Goal: Task Accomplishment & Management: Complete application form

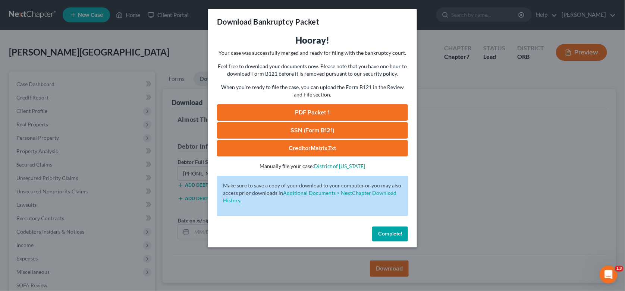
click at [398, 233] on span "Complete!" at bounding box center [390, 234] width 24 height 6
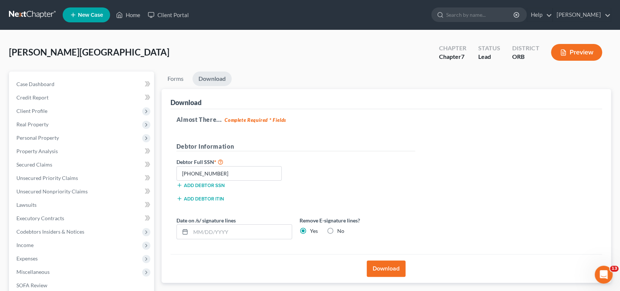
click at [440, 172] on div "Almost There... Complete Required * Fields Debtor Information Debtor Full SSN *…" at bounding box center [386, 181] width 432 height 145
click at [374, 132] on div "Almost There... Complete Required * Fields Debtor Information Debtor Full SSN *…" at bounding box center [386, 181] width 432 height 145
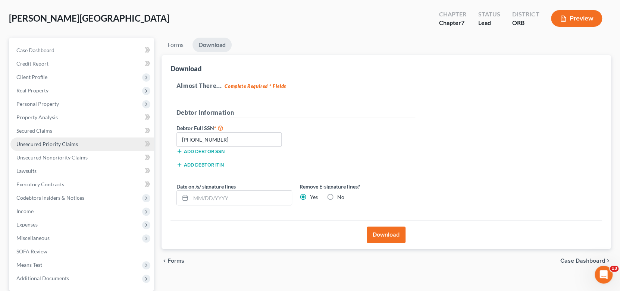
scroll to position [74, 0]
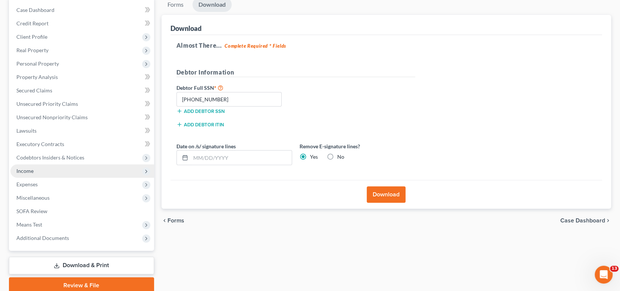
click at [21, 173] on span "Income" at bounding box center [24, 171] width 17 height 6
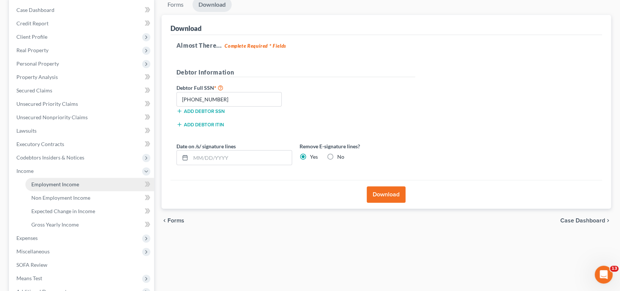
click at [60, 183] on span "Employment Income" at bounding box center [55, 184] width 48 height 6
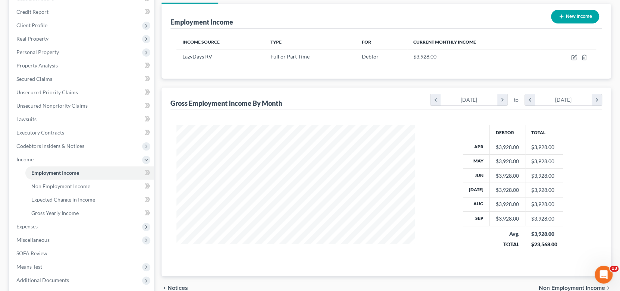
scroll to position [112, 0]
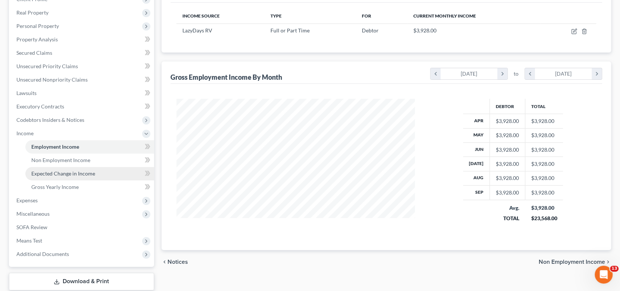
click at [67, 173] on span "Expected Change in Income" at bounding box center [63, 173] width 64 height 6
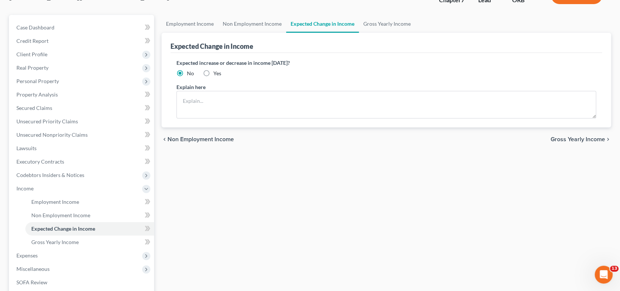
scroll to position [74, 0]
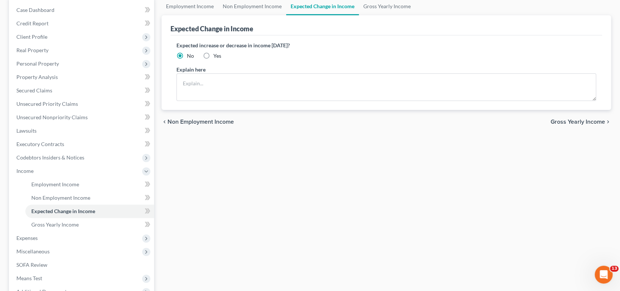
click at [302, 229] on div "Employment Income Non Employment Income Expected Change in Income Gross Yearly …" at bounding box center [386, 172] width 457 height 350
click at [52, 201] on link "Non Employment Income" at bounding box center [89, 197] width 129 height 13
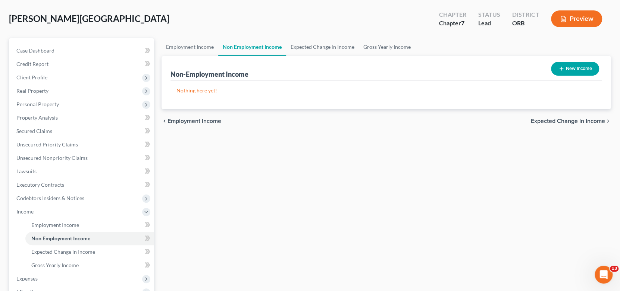
scroll to position [74, 0]
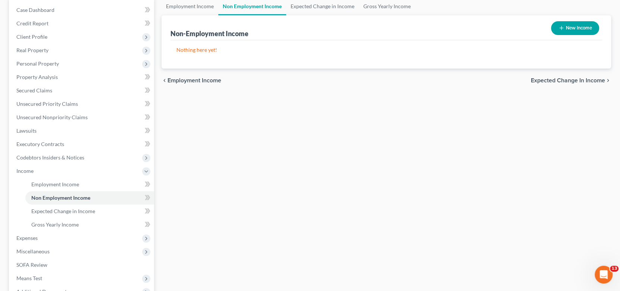
click at [247, 192] on div "Employment Income Non Employment Income Expected Change in Income Gross Yearly …" at bounding box center [386, 172] width 457 height 350
click at [59, 184] on span "Employment Income" at bounding box center [55, 184] width 48 height 6
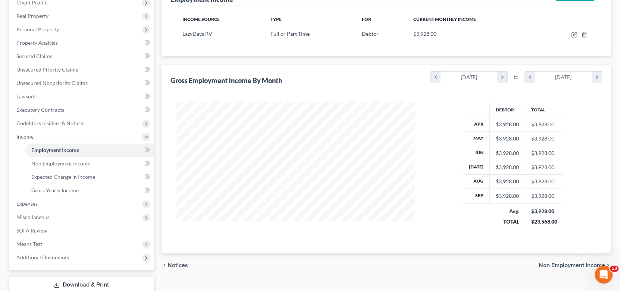
scroll to position [112, 0]
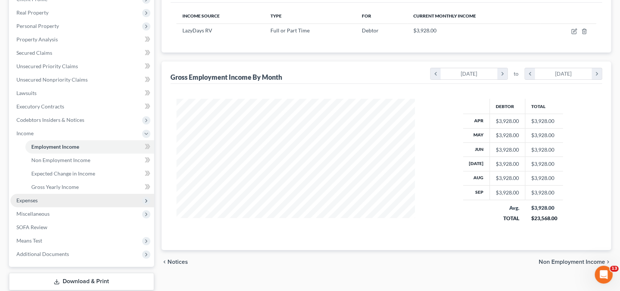
click at [57, 200] on span "Expenses" at bounding box center [82, 200] width 144 height 13
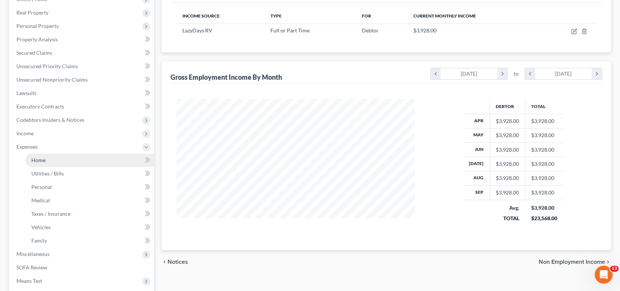
click at [54, 160] on link "Home" at bounding box center [89, 160] width 129 height 13
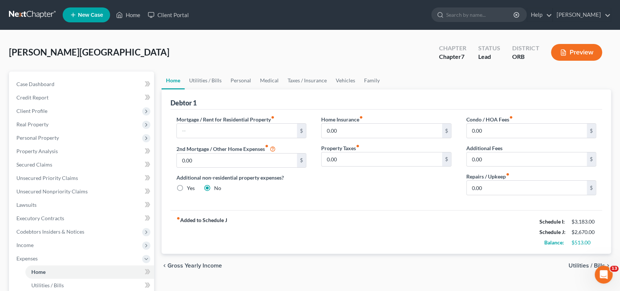
click at [575, 267] on span "Utilities / Bills" at bounding box center [586, 266] width 37 height 6
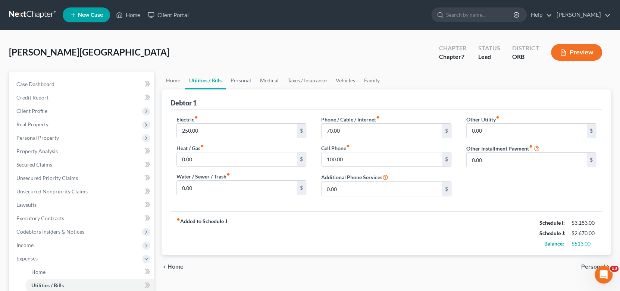
click at [582, 269] on span "Personal" at bounding box center [593, 267] width 24 height 6
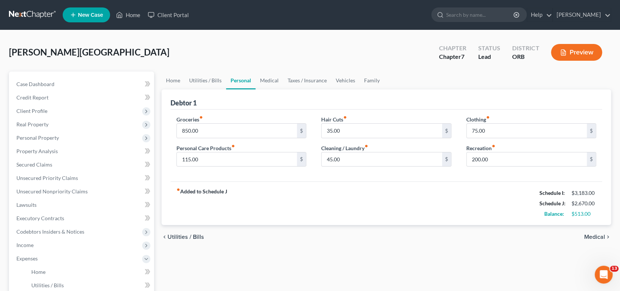
click at [594, 236] on span "Medical" at bounding box center [594, 237] width 21 height 6
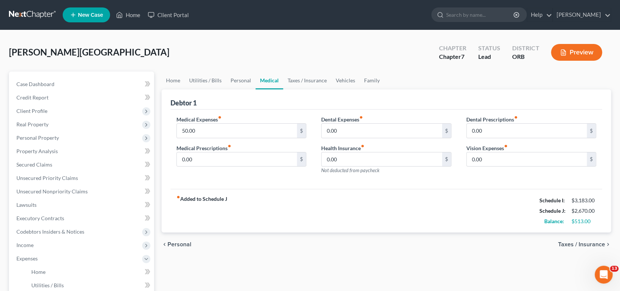
click at [590, 244] on span "Taxes / Insurance" at bounding box center [581, 245] width 47 height 6
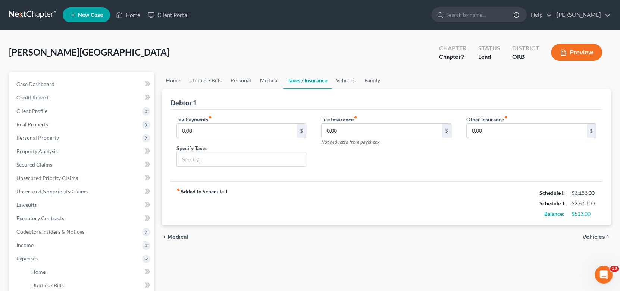
click at [589, 235] on span "Vehicles" at bounding box center [593, 237] width 23 height 6
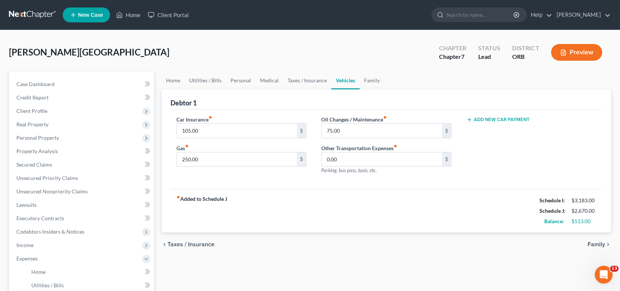
click at [592, 243] on span "Family" at bounding box center [596, 245] width 18 height 6
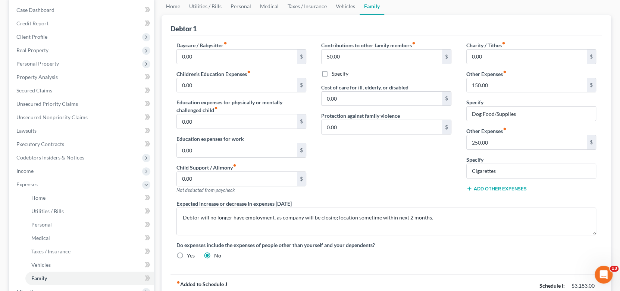
scroll to position [149, 0]
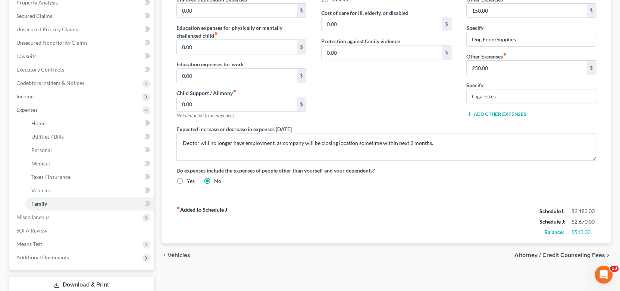
click at [399, 230] on div "fiber_manual_record Added to Schedule J Schedule I: $3,183.00 Schedule J: $2,67…" at bounding box center [386, 222] width 432 height 44
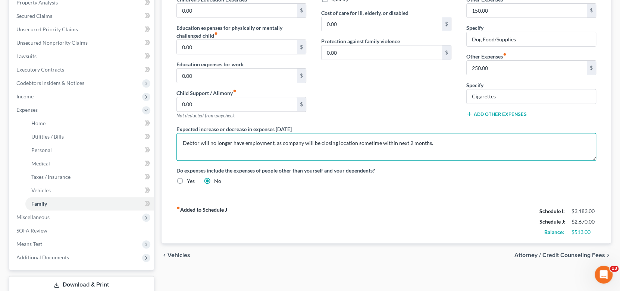
drag, startPoint x: 181, startPoint y: 140, endPoint x: 456, endPoint y: 142, distance: 275.2
click at [458, 142] on textarea "Debtor will no longer have employment, as company will be closing location some…" at bounding box center [386, 147] width 420 height 28
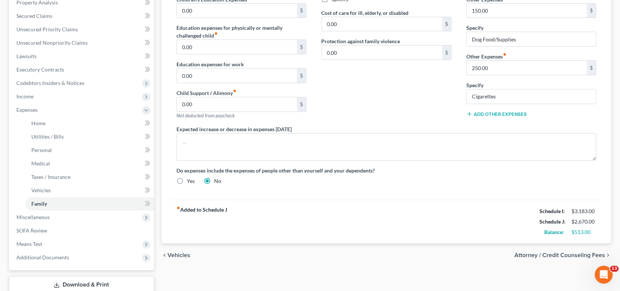
click at [393, 256] on div "chevron_left Vehicles Attorney / Credit Counseling Fees chevron_right" at bounding box center [386, 256] width 450 height 24
click at [31, 100] on span "Income" at bounding box center [82, 96] width 144 height 13
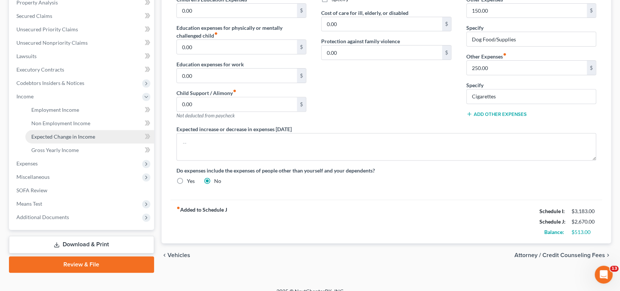
click at [73, 136] on span "Expected Change in Income" at bounding box center [63, 137] width 64 height 6
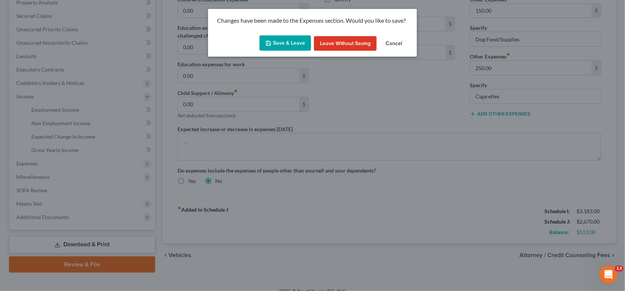
click at [281, 45] on button "Save & Leave" at bounding box center [285, 43] width 51 height 16
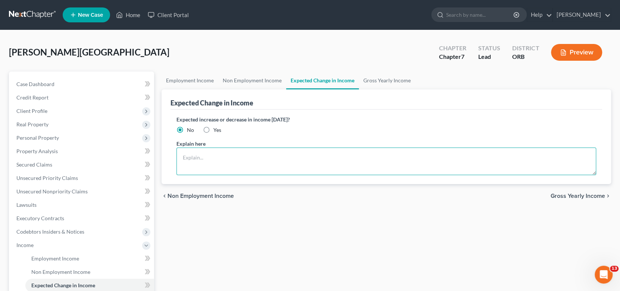
click at [236, 156] on textarea at bounding box center [386, 162] width 420 height 28
paste textarea "Debtor will no longer have employment, as company will be closing location some…"
click at [200, 158] on textarea "Debtor will no longer have employment, as company will be closing location some…" at bounding box center [386, 162] width 420 height 28
click at [301, 169] on textarea "Debtor may no longer have employment, as company will be closing location somet…" at bounding box center [386, 162] width 420 height 28
click at [276, 156] on textarea "Debtor may no longer have employment, as company will be closing location somet…" at bounding box center [386, 162] width 420 height 28
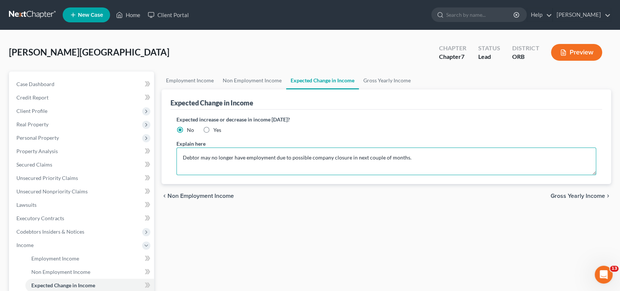
type textarea "Debtor may no longer have employment due to possible company closure in next co…"
click at [413, 255] on div "Employment Income Non Employment Income Expected Change in Income Gross Yearly …" at bounding box center [386, 247] width 457 height 350
click at [453, 163] on textarea "Debtor may no longer have employment due to possible company closure in next co…" at bounding box center [386, 162] width 420 height 28
click at [303, 216] on div "Employment Income Non Employment Income Expected Change in Income Gross Yearly …" at bounding box center [386, 247] width 457 height 350
click at [367, 211] on div "Employment Income Non Employment Income Expected Change in Income Gross Yearly …" at bounding box center [386, 247] width 457 height 350
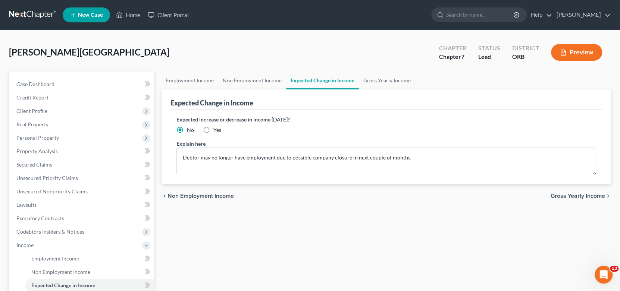
click at [213, 129] on label "Yes" at bounding box center [217, 129] width 8 height 7
click at [216, 129] on input "Yes" at bounding box center [218, 128] width 5 height 5
radio input "true"
click at [451, 160] on textarea "Debtor may no longer have employment due to possible company closure in next co…" at bounding box center [386, 162] width 420 height 28
click at [452, 221] on div "Employment Income Non Employment Income Expected Change in Income Gross Yearly …" at bounding box center [386, 247] width 457 height 350
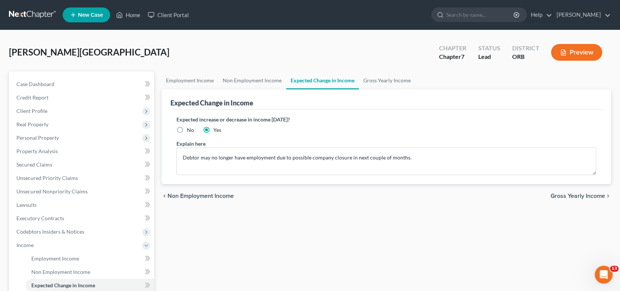
click at [367, 245] on div "Employment Income Non Employment Income Expected Change in Income Gross Yearly …" at bounding box center [386, 247] width 457 height 350
drag, startPoint x: 354, startPoint y: 227, endPoint x: 360, endPoint y: 224, distance: 6.7
click at [354, 227] on div "Employment Income Non Employment Income Expected Change in Income Gross Yearly …" at bounding box center [386, 247] width 457 height 350
click at [587, 195] on span "Gross Yearly Income" at bounding box center [577, 196] width 54 height 6
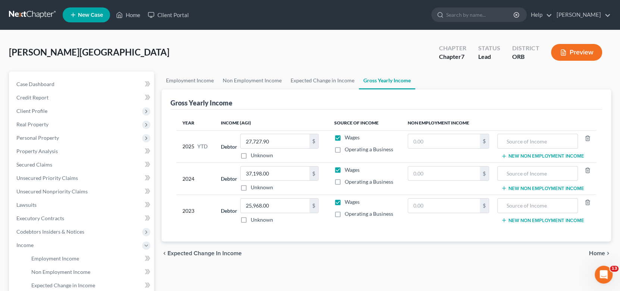
click at [599, 254] on span "Home" at bounding box center [597, 254] width 16 height 6
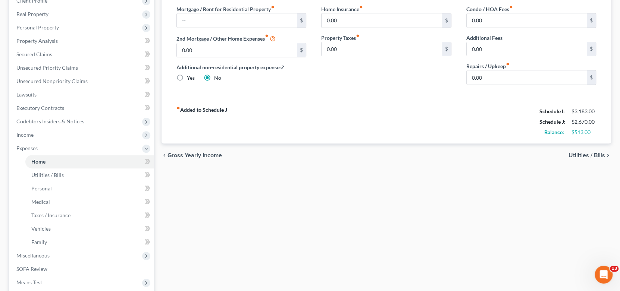
scroll to position [112, 0]
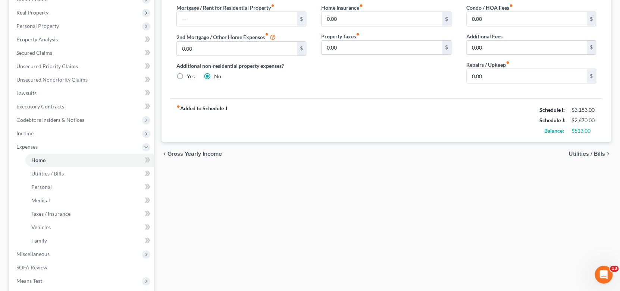
click at [593, 156] on span "Utilities / Bills" at bounding box center [586, 154] width 37 height 6
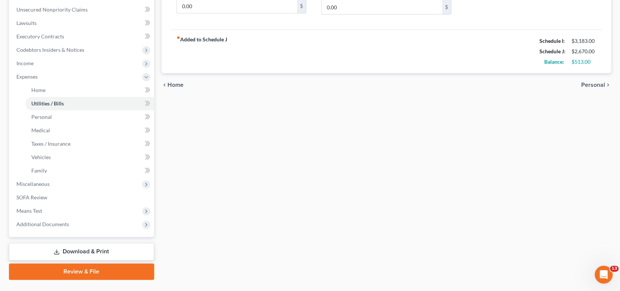
scroll to position [186, 0]
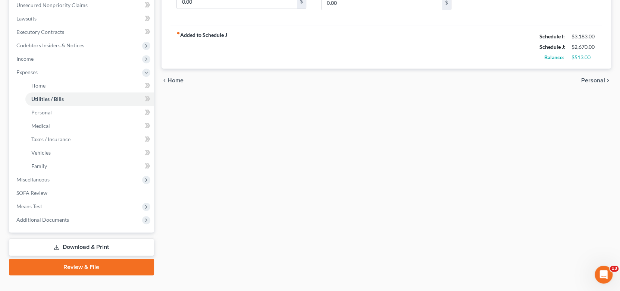
click at [560, 128] on div "Home Utilities / Bills Personal Medical Taxes / Insurance Vehicles Family Debto…" at bounding box center [386, 80] width 457 height 390
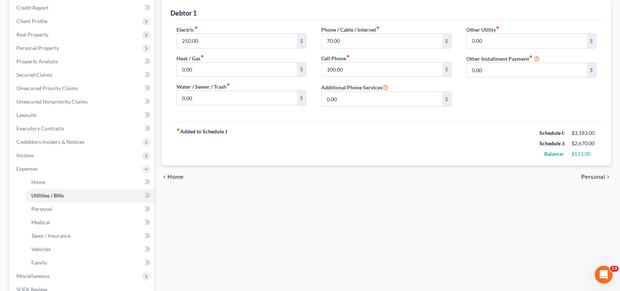
scroll to position [74, 0]
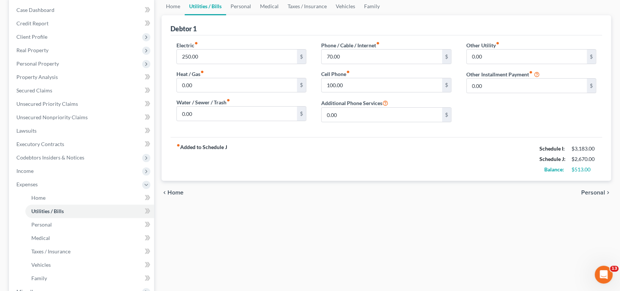
click at [593, 191] on span "Personal" at bounding box center [593, 193] width 24 height 6
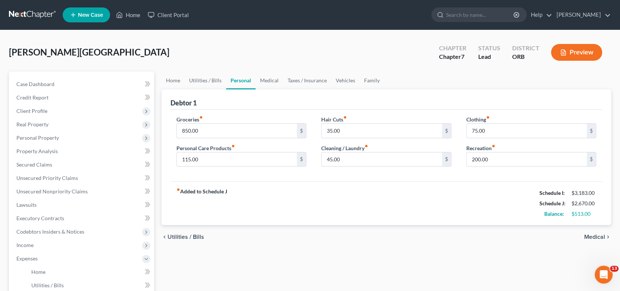
click at [311, 59] on div "[PERSON_NAME] Upgraded Chapter Chapter 7 Status Lead District ORB Preview" at bounding box center [310, 55] width 602 height 32
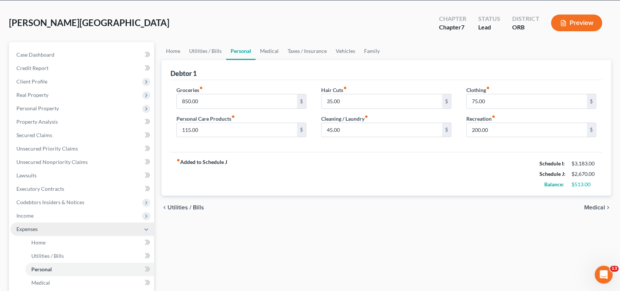
scroll to position [74, 0]
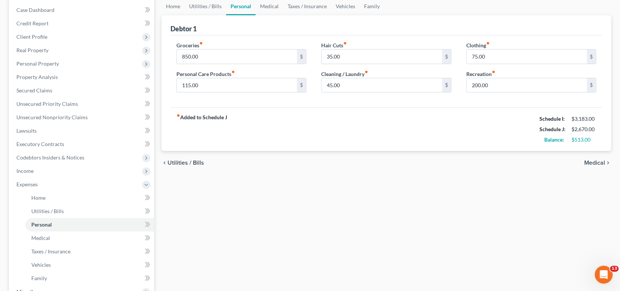
click at [277, 213] on div "Home Utilities / Bills Personal Medical Taxes / Insurance Vehicles Family Debto…" at bounding box center [386, 192] width 457 height 390
click at [305, 208] on div "Home Utilities / Bills Personal Medical Taxes / Insurance Vehicles Family Debto…" at bounding box center [386, 192] width 457 height 390
click at [217, 191] on div "Home Utilities / Bills Personal Medical Taxes / Insurance Vehicles Family Debto…" at bounding box center [386, 192] width 457 height 390
click at [269, 207] on div "Home Utilities / Bills Personal Medical Taxes / Insurance Vehicles Family Debto…" at bounding box center [386, 192] width 457 height 390
click at [295, 220] on div "Home Utilities / Bills Personal Medical Taxes / Insurance Vehicles Family Debto…" at bounding box center [386, 192] width 457 height 390
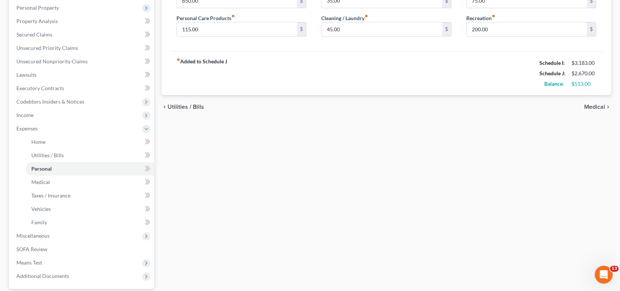
scroll to position [186, 0]
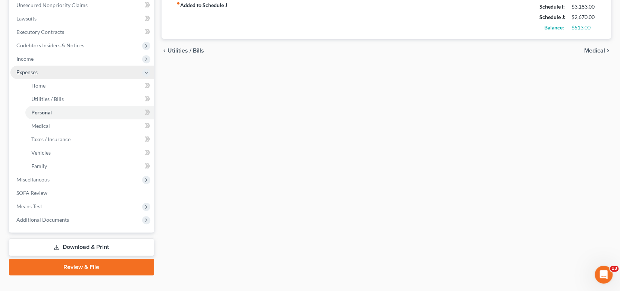
click at [145, 73] on icon at bounding box center [146, 73] width 6 height 6
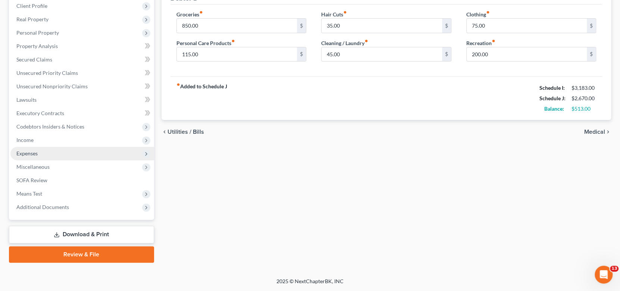
scroll to position [104, 0]
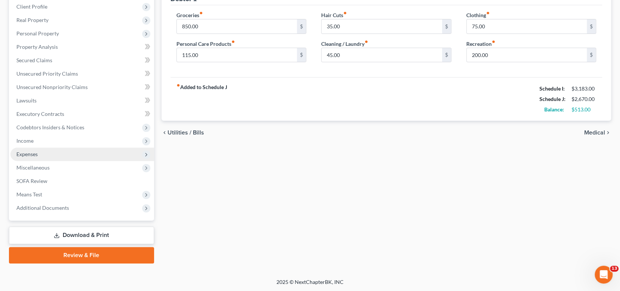
click at [278, 230] on div "Home Utilities / Bills Personal Medical Taxes / Insurance Vehicles Family Debto…" at bounding box center [386, 115] width 457 height 296
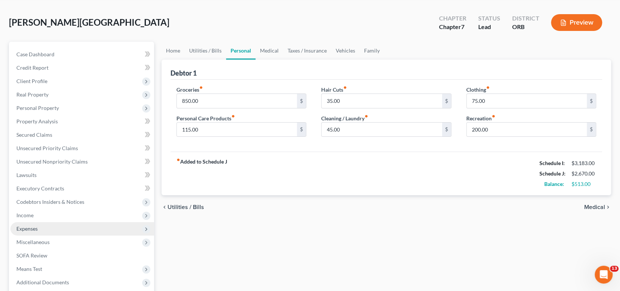
scroll to position [0, 0]
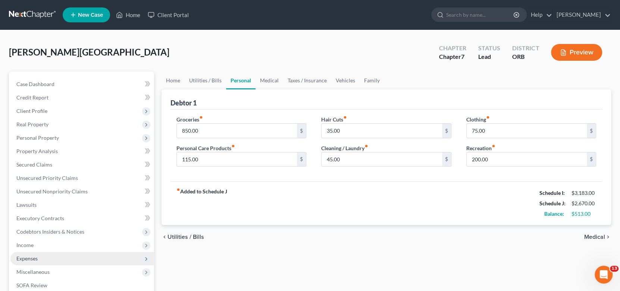
click at [271, 54] on div "[PERSON_NAME] Upgraded Chapter Chapter 7 Status Lead District ORB Preview" at bounding box center [310, 55] width 602 height 32
